Goal: Transaction & Acquisition: Purchase product/service

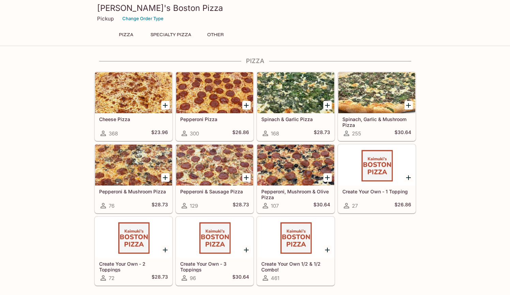
click at [409, 106] on icon "Add Spinach, Garlic & Mushroom Pizza" at bounding box center [408, 105] width 8 height 8
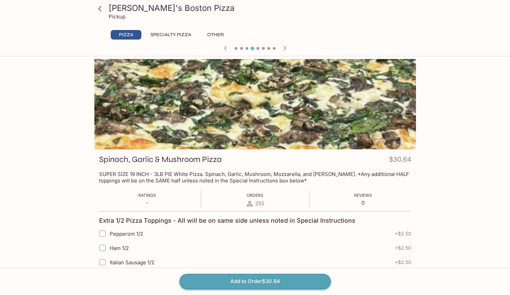
click at [287, 282] on button "Add to Order $30.64" at bounding box center [255, 281] width 151 height 15
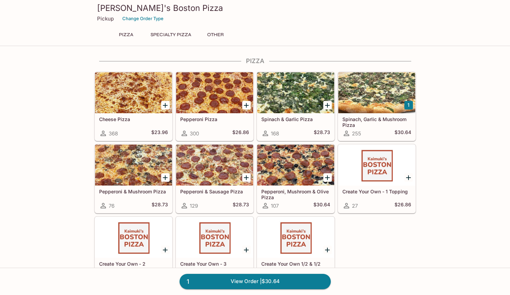
click at [302, 169] on div at bounding box center [295, 164] width 77 height 41
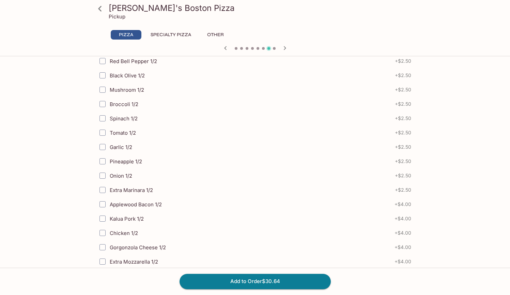
scroll to position [283, 0]
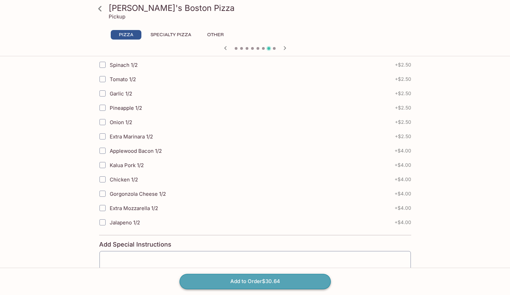
click at [278, 280] on button "Add to Order $30.64" at bounding box center [255, 281] width 151 height 15
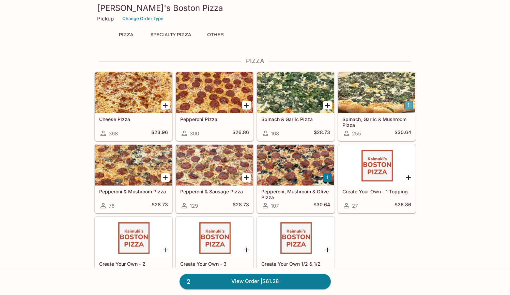
click at [409, 105] on button "1" at bounding box center [408, 105] width 9 height 9
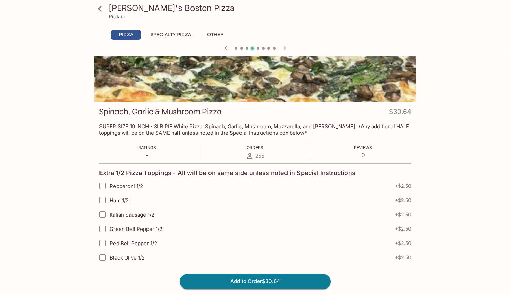
scroll to position [340, 0]
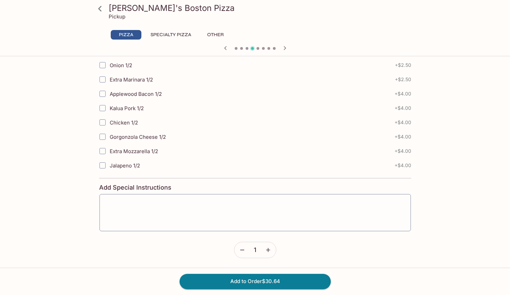
click at [270, 249] on icon "button" at bounding box center [268, 249] width 7 height 7
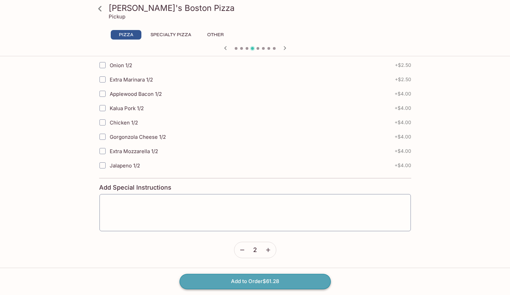
click at [283, 280] on button "Add to Order $61.28" at bounding box center [255, 281] width 151 height 15
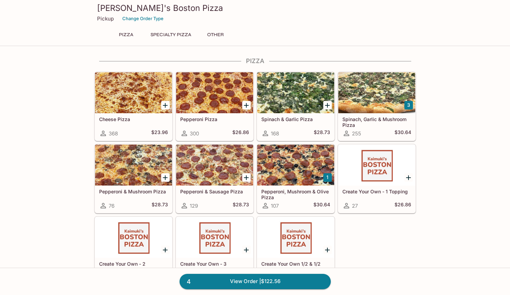
scroll to position [1, 0]
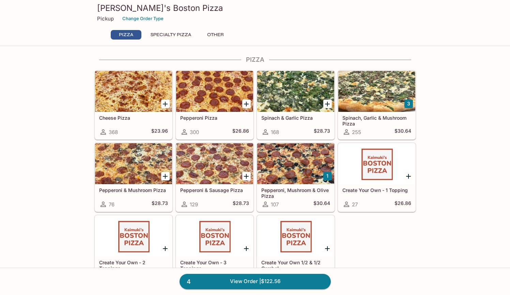
click at [396, 125] on h5 "Spinach, Garlic & Mushroom Pizza" at bounding box center [376, 120] width 69 height 11
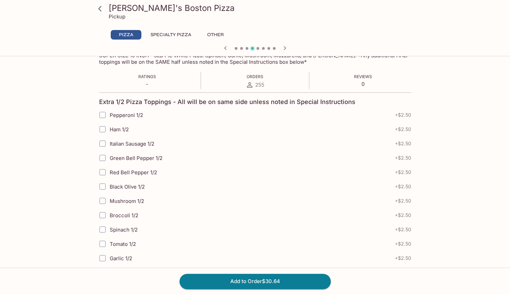
scroll to position [340, 0]
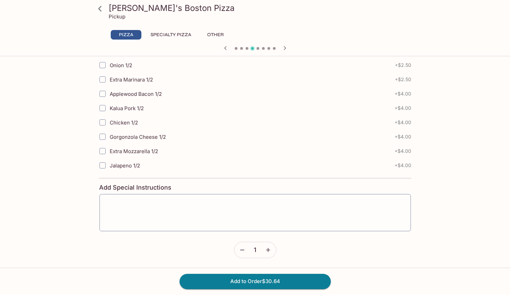
click at [241, 251] on icon "button" at bounding box center [242, 249] width 7 height 7
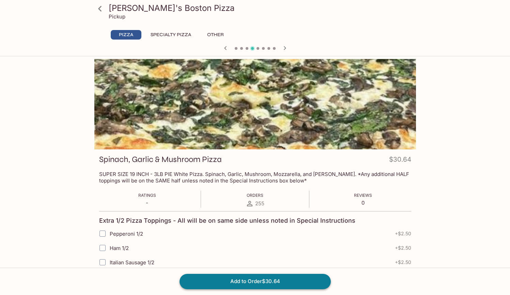
click at [285, 282] on button "Add to Order $30.64" at bounding box center [255, 281] width 151 height 15
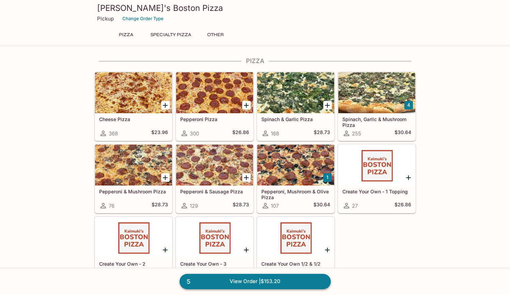
click at [203, 281] on link "5 View Order | $153.20" at bounding box center [255, 281] width 151 height 15
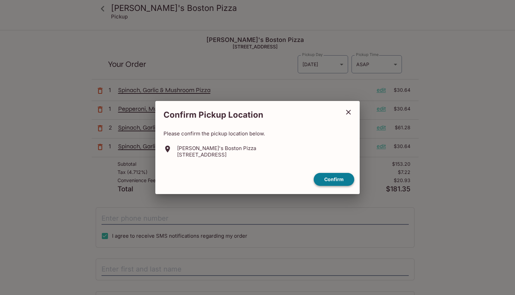
click at [339, 181] on button "Confirm" at bounding box center [334, 179] width 41 height 13
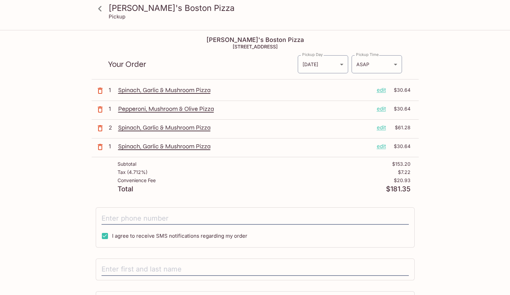
click at [100, 131] on icon "button" at bounding box center [100, 128] width 5 height 6
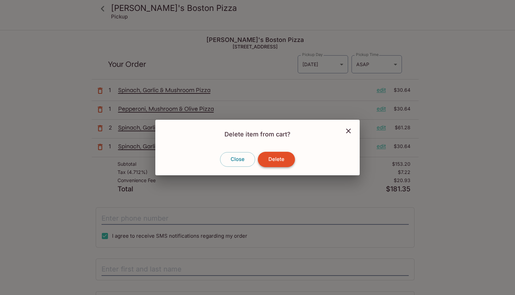
click at [275, 160] on button "Delete" at bounding box center [276, 159] width 37 height 15
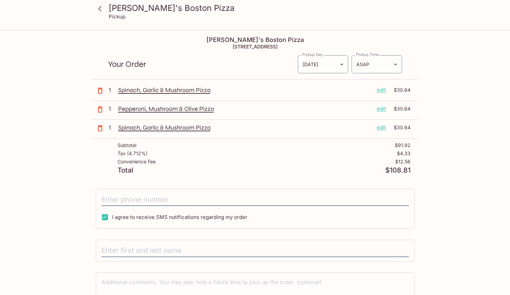
click at [101, 127] on icon "button" at bounding box center [100, 128] width 8 height 8
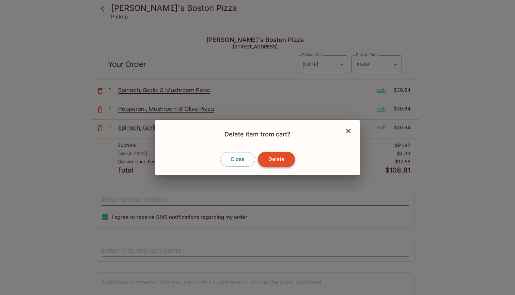
click at [278, 161] on button "Delete" at bounding box center [276, 159] width 37 height 15
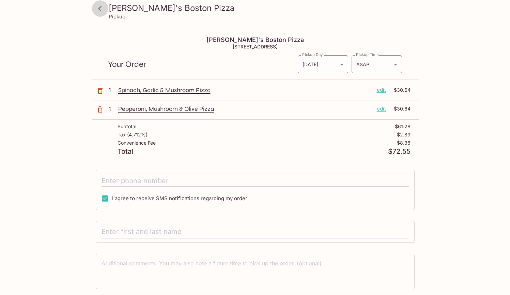
click at [102, 7] on icon at bounding box center [100, 9] width 12 height 12
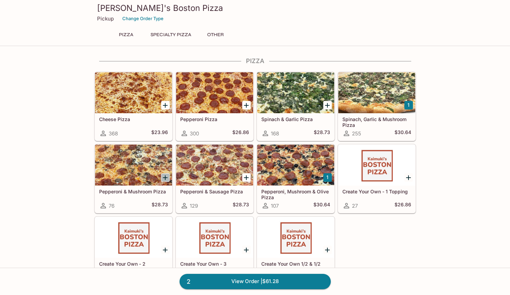
click at [165, 179] on icon "Add Pepperoni & Mushroom Pizza" at bounding box center [165, 177] width 5 height 5
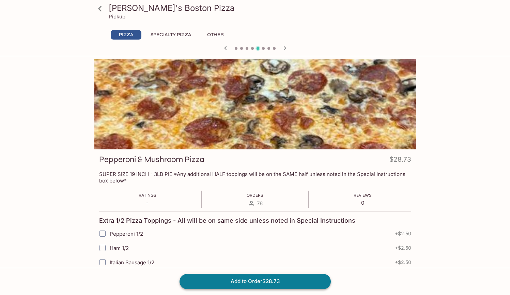
click at [305, 281] on button "Add to Order $28.73" at bounding box center [255, 281] width 151 height 15
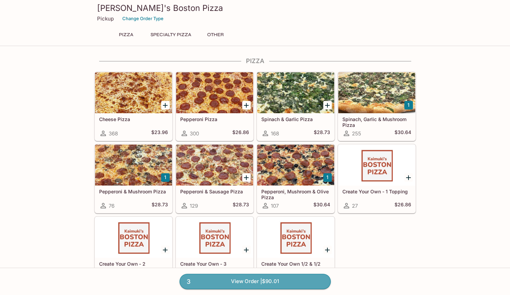
click at [310, 279] on link "3 View Order | $90.01" at bounding box center [255, 281] width 151 height 15
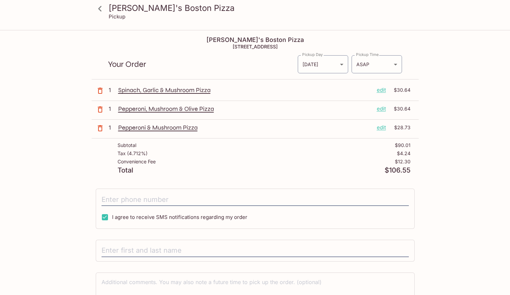
scroll to position [59, 0]
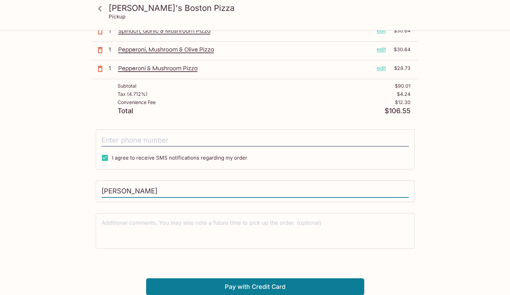
type input "[PERSON_NAME]"
click at [479, 120] on div "Kaimuki's Boston Pizza Pickup Kaimuki's Boston Pizza [STREET_ADDRESS] Your Orde…" at bounding box center [255, 118] width 510 height 295
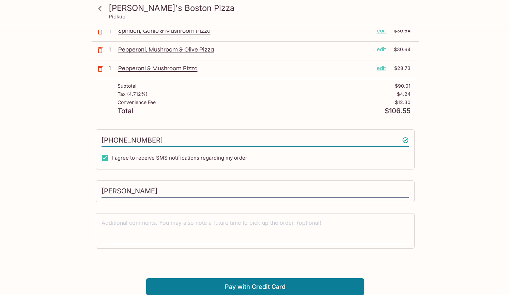
type input "[PHONE_NUMBER]"
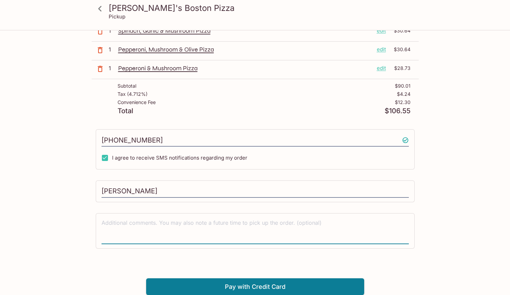
drag, startPoint x: 274, startPoint y: 234, endPoint x: 269, endPoint y: 234, distance: 4.1
click at [273, 234] on textarea at bounding box center [255, 231] width 307 height 24
type textarea "Please Cut into double the amount of pieces"
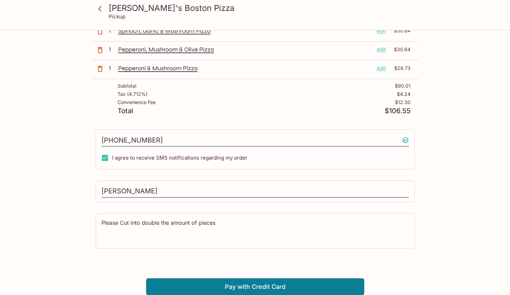
scroll to position [31, 0]
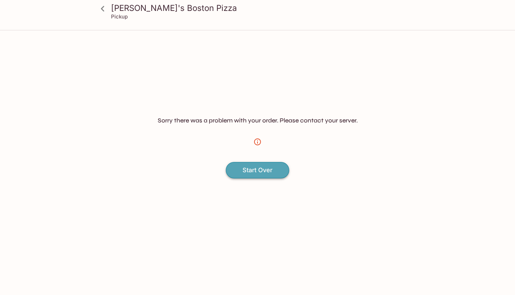
click at [263, 173] on h4 "Start Over" at bounding box center [258, 169] width 30 height 7
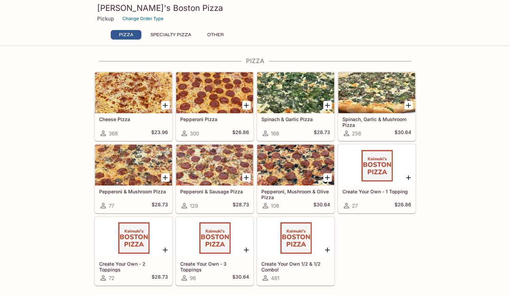
click at [109, 19] on p "Pickup" at bounding box center [105, 18] width 17 height 6
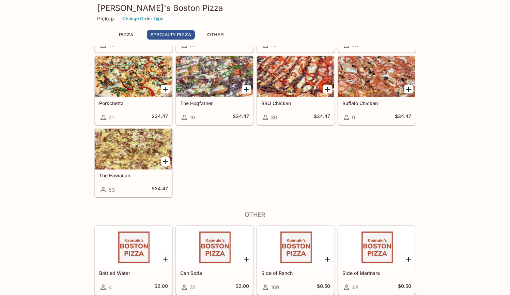
scroll to position [29, 0]
